Goal: Navigation & Orientation: Find specific page/section

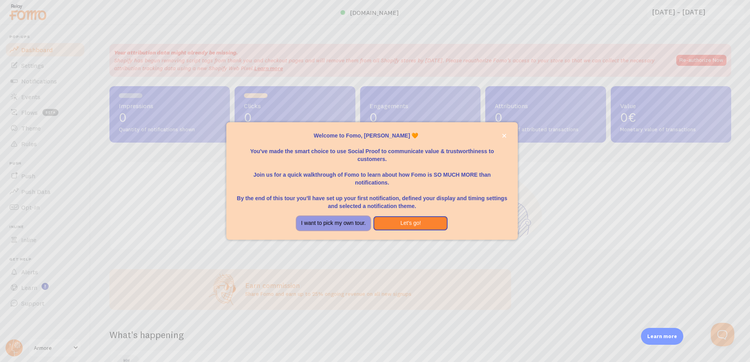
click at [356, 227] on button "I want to pick my own tour." at bounding box center [333, 223] width 74 height 14
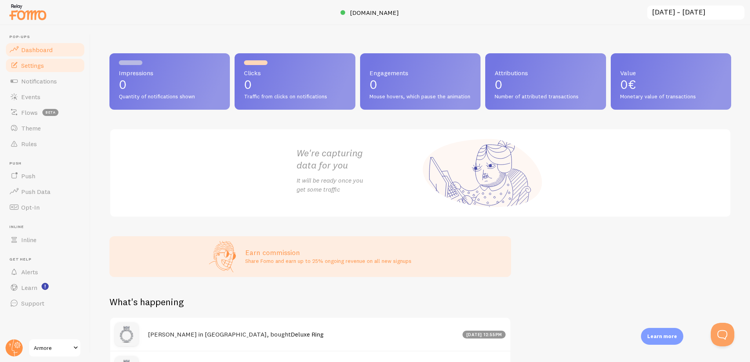
click at [39, 64] on span "Settings" at bounding box center [32, 66] width 23 height 8
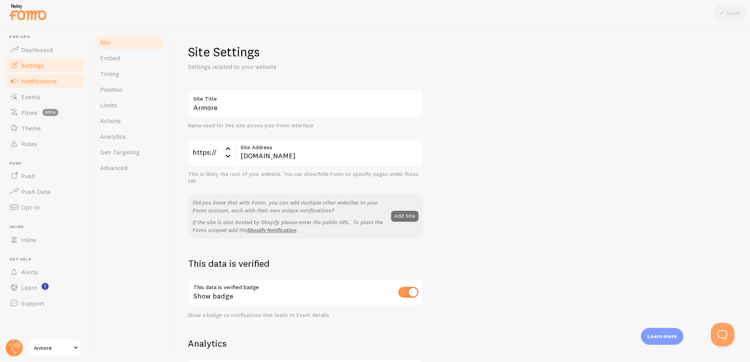
click at [42, 80] on span "Notifications" at bounding box center [39, 81] width 36 height 8
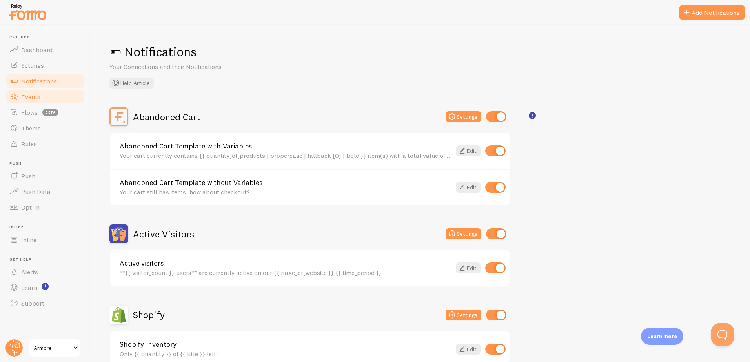
click at [48, 95] on link "Events" at bounding box center [45, 97] width 81 height 16
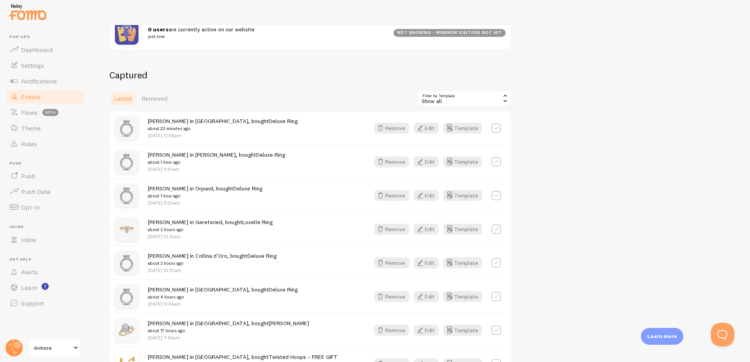
scroll to position [157, 0]
click at [49, 114] on span "beta" at bounding box center [50, 112] width 16 height 7
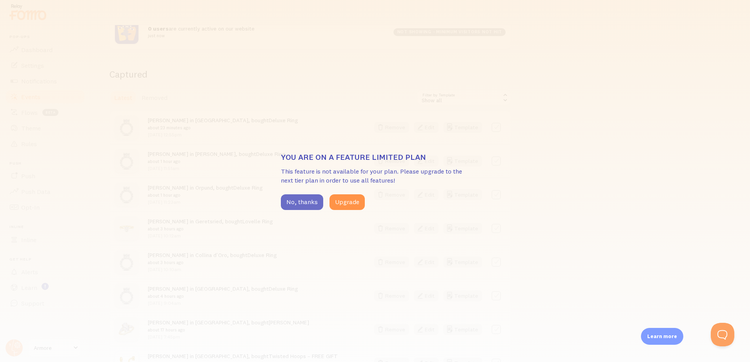
click at [311, 203] on button "No, thanks" at bounding box center [302, 202] width 42 height 16
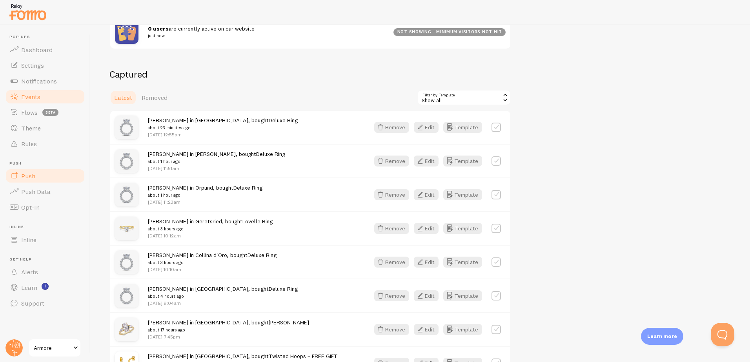
click at [78, 177] on link "Push" at bounding box center [45, 176] width 81 height 16
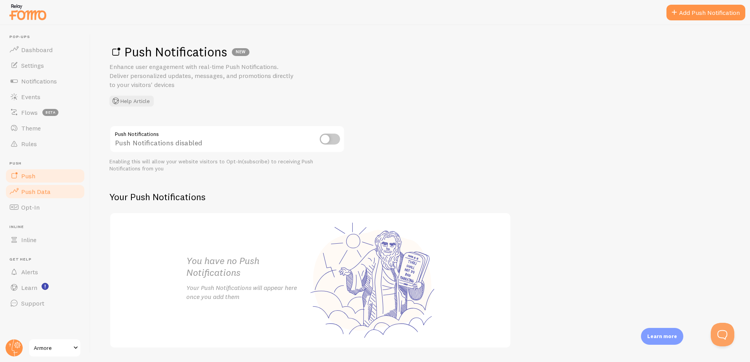
click at [74, 187] on link "Push Data" at bounding box center [45, 192] width 81 height 16
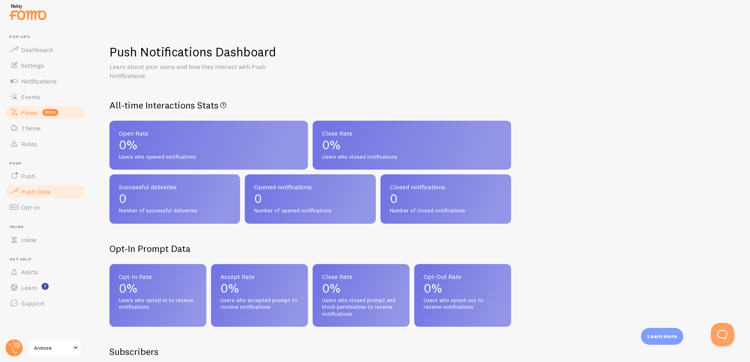
click at [33, 113] on span "Flows" at bounding box center [29, 113] width 16 height 8
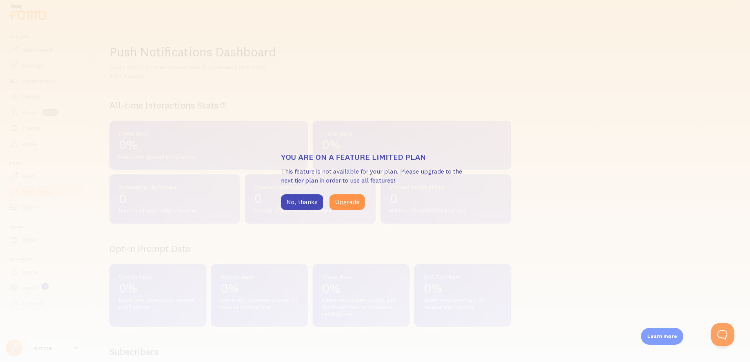
drag, startPoint x: 280, startPoint y: 196, endPoint x: 285, endPoint y: 195, distance: 5.2
click at [283, 196] on div "You are on a feature limited plan This feature is not available for your plan. …" at bounding box center [375, 181] width 750 height 362
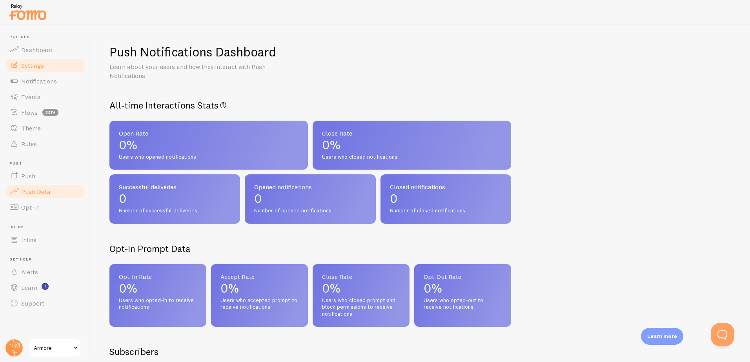
click at [33, 68] on span "Settings" at bounding box center [32, 66] width 23 height 8
